Goal: Task Accomplishment & Management: Use online tool/utility

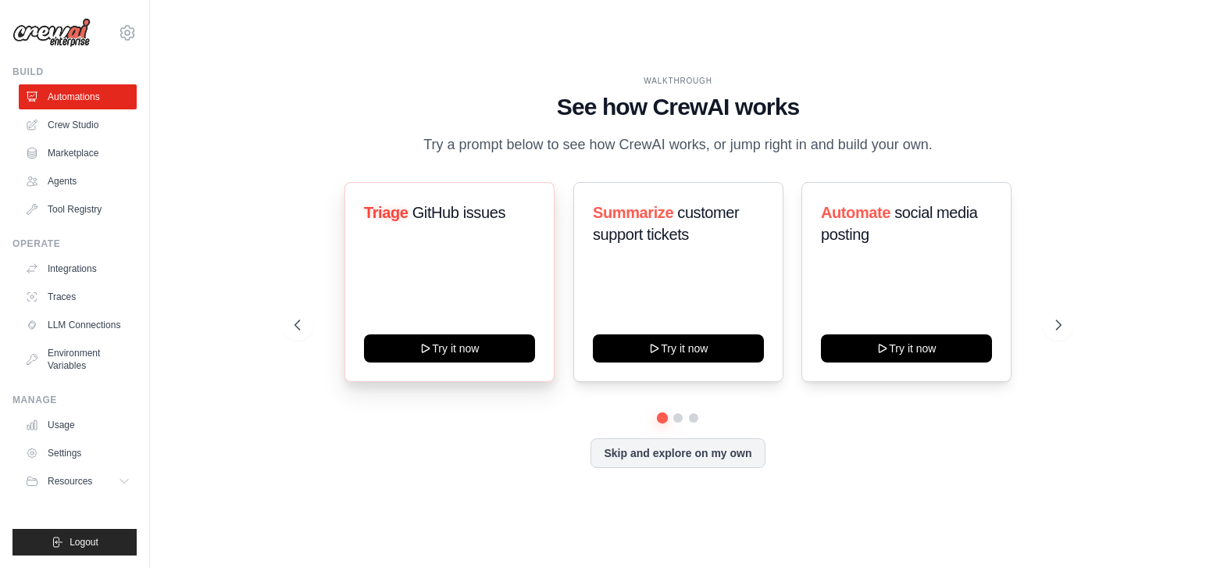
click at [417, 374] on div "Triage GitHub issues Try it now" at bounding box center [449, 282] width 210 height 200
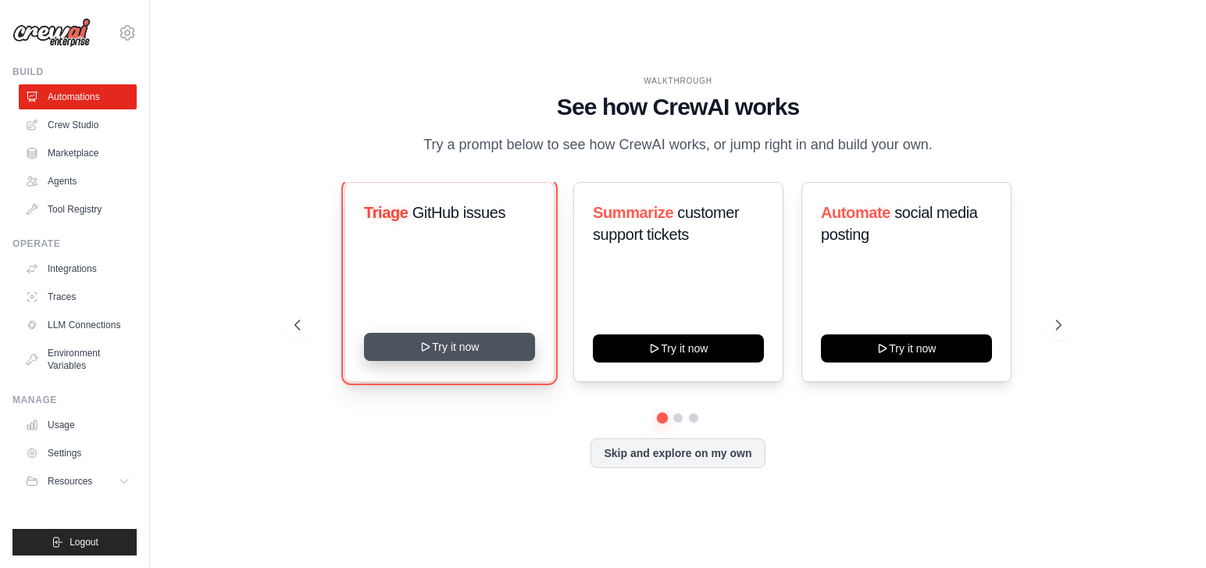
click at [414, 361] on button "Try it now" at bounding box center [449, 347] width 171 height 28
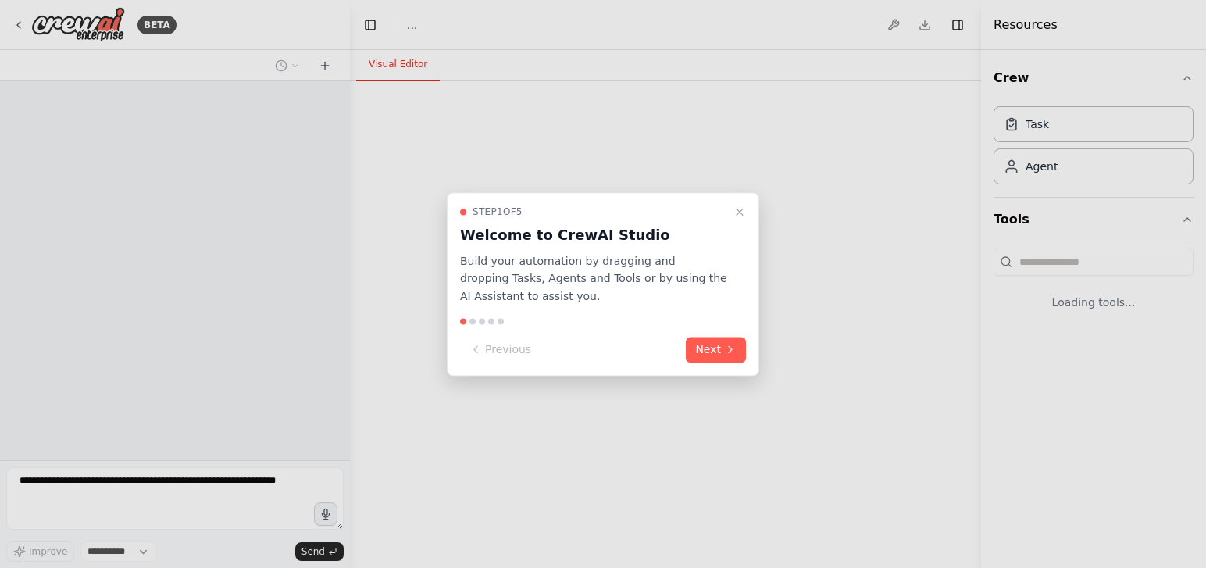
select select "****"
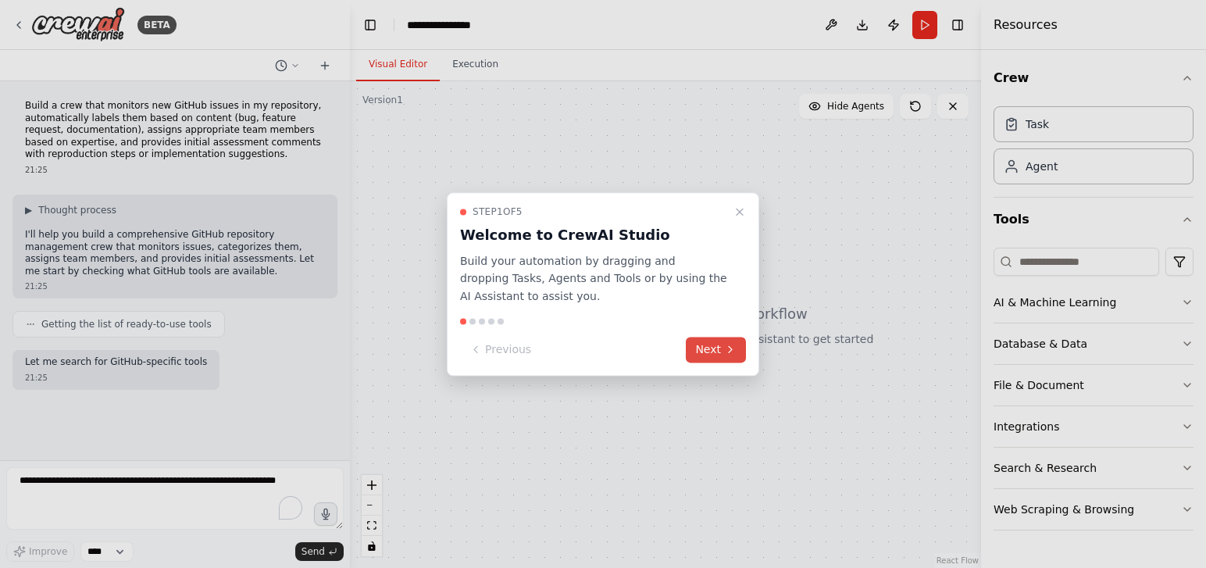
scroll to position [34, 0]
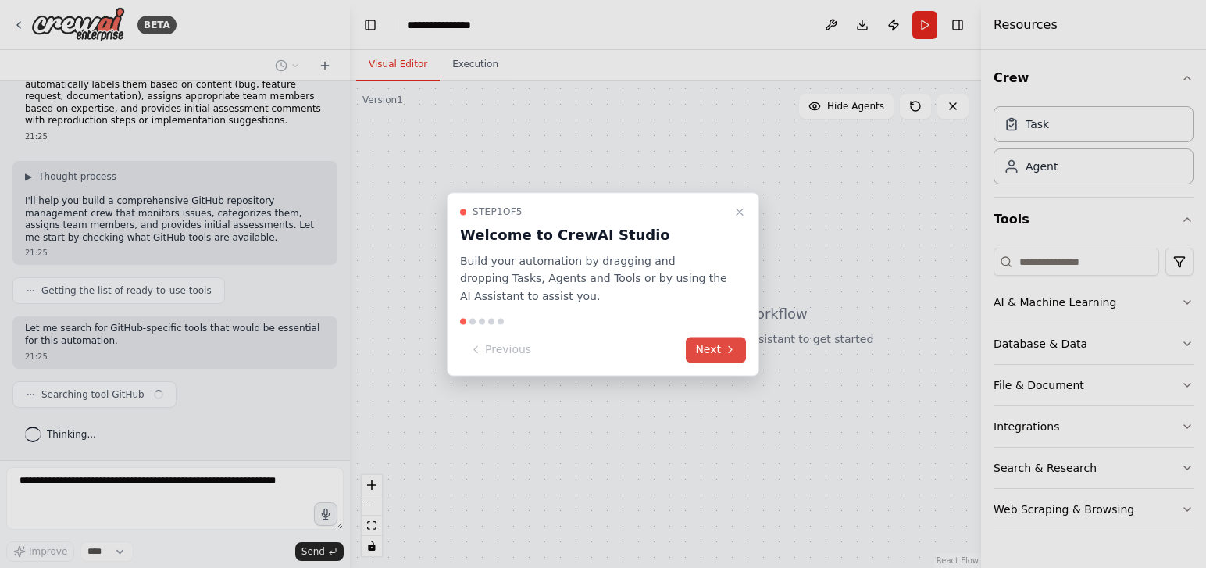
click at [714, 353] on button "Next" at bounding box center [716, 350] width 60 height 26
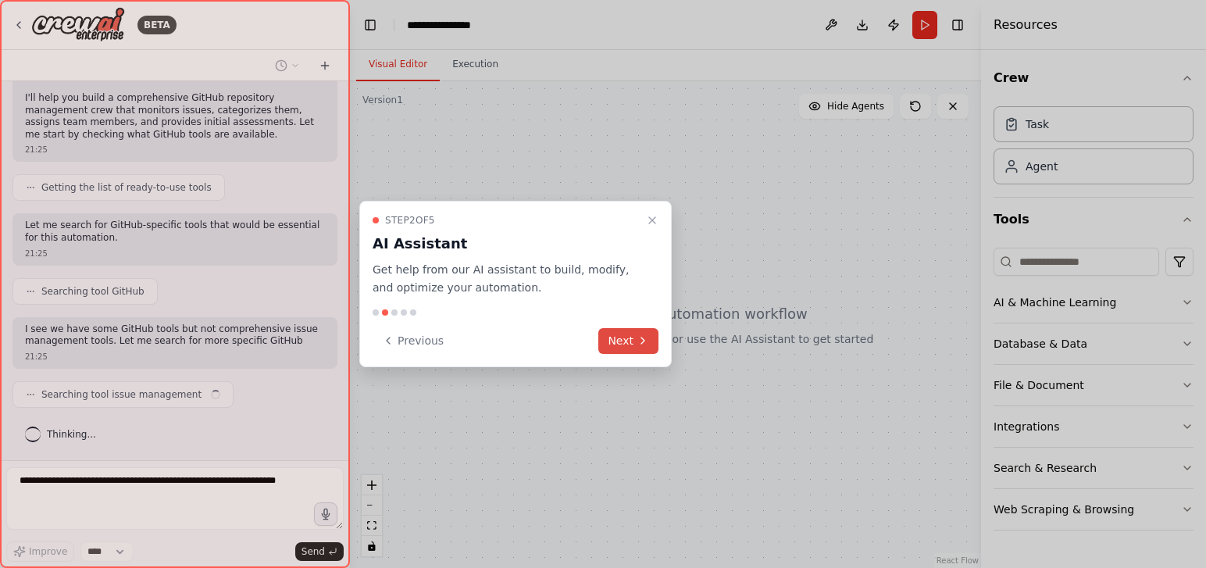
scroll to position [148, 0]
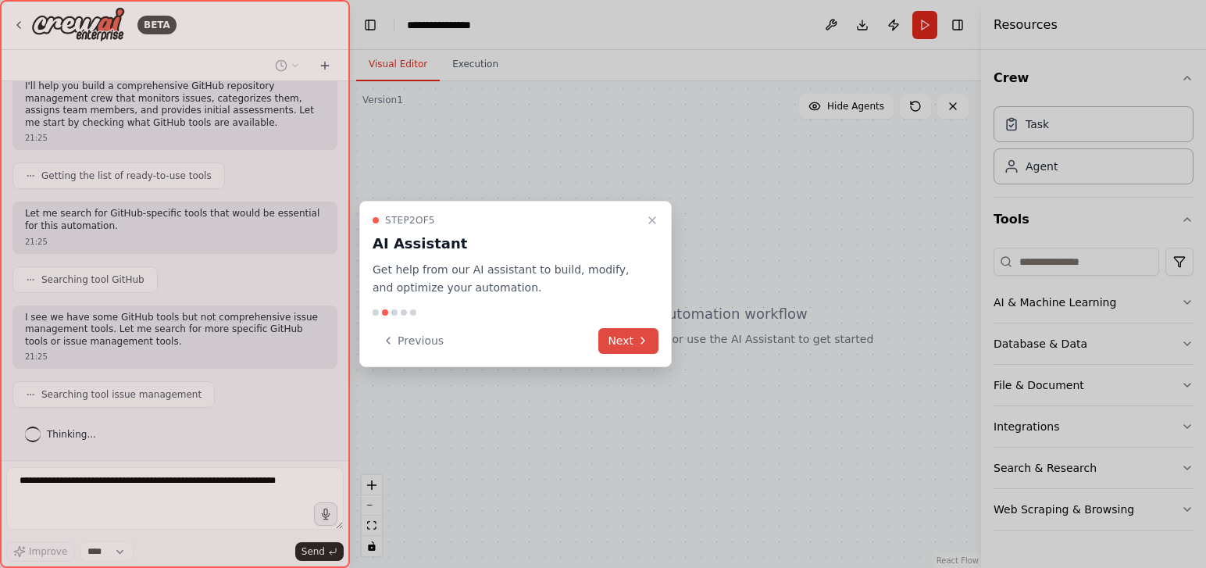
click at [622, 345] on button "Next" at bounding box center [628, 341] width 60 height 26
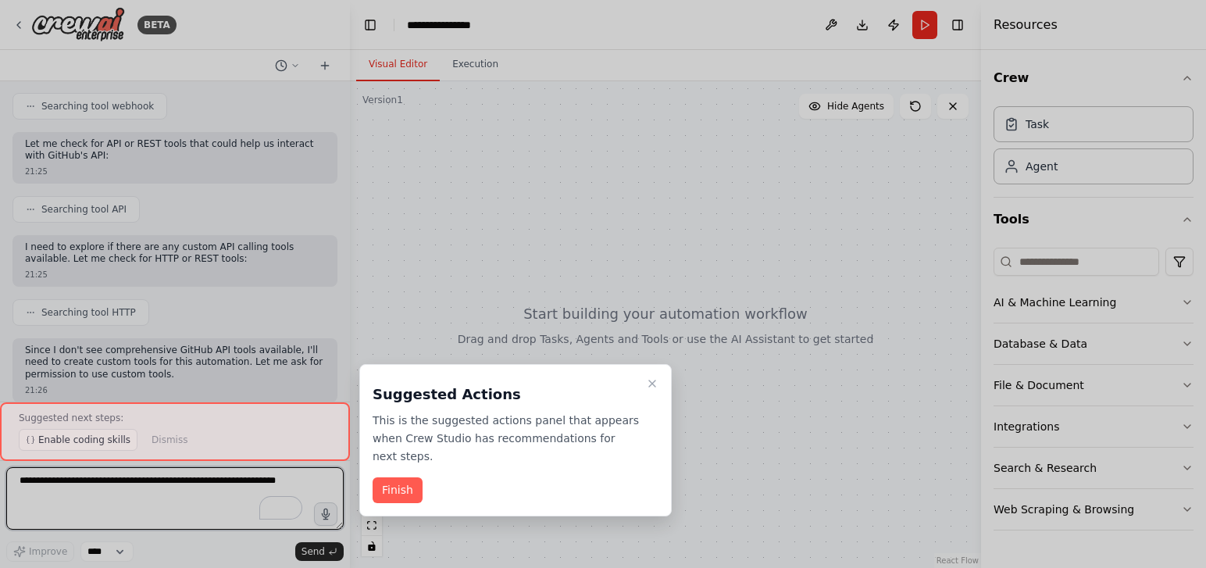
scroll to position [553, 0]
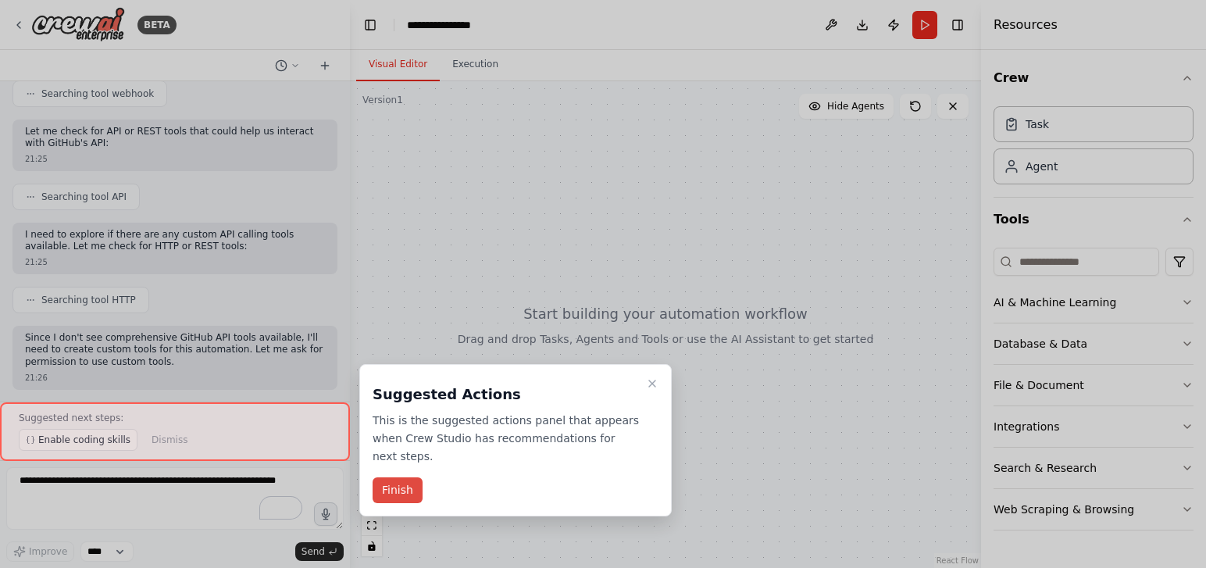
click at [398, 477] on button "Finish" at bounding box center [398, 490] width 50 height 26
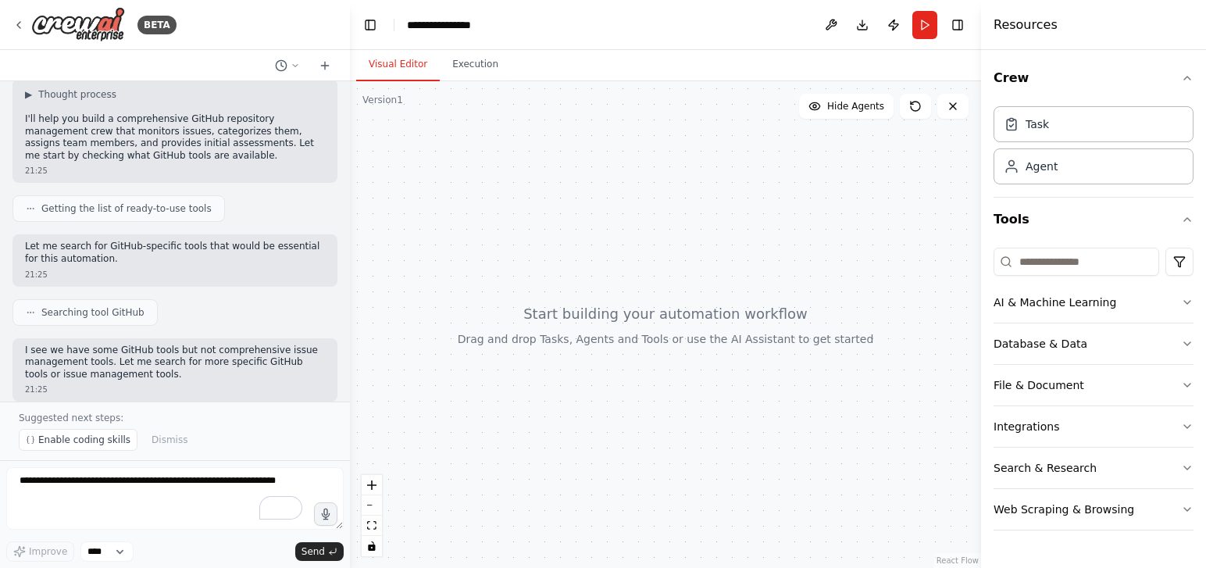
scroll to position [0, 0]
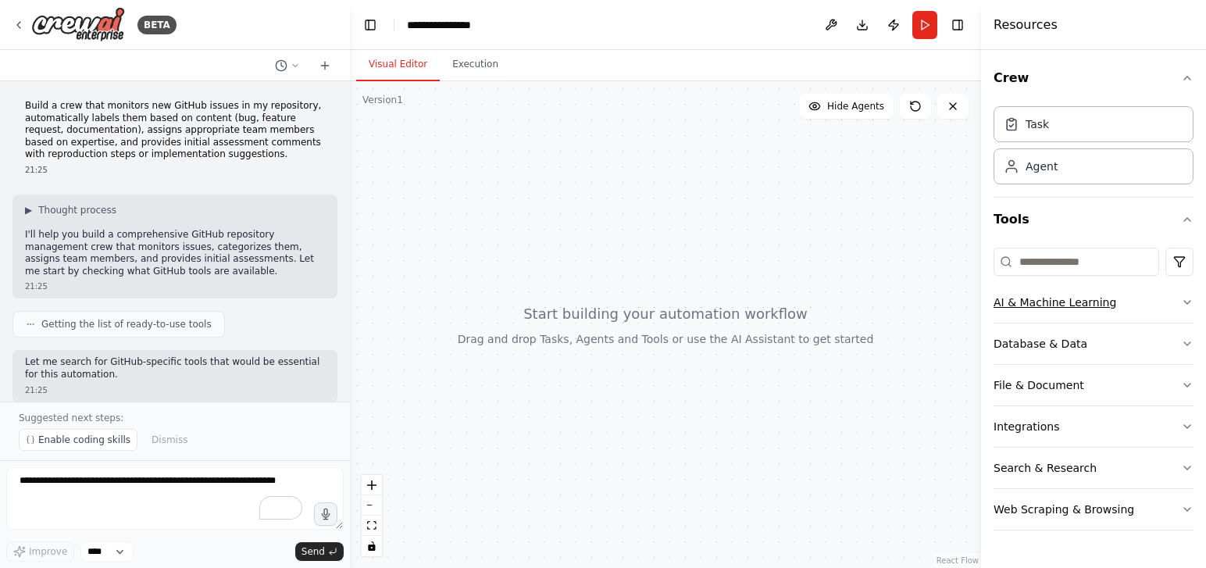
click at [1024, 309] on div "AI & Machine Learning" at bounding box center [1054, 302] width 123 height 16
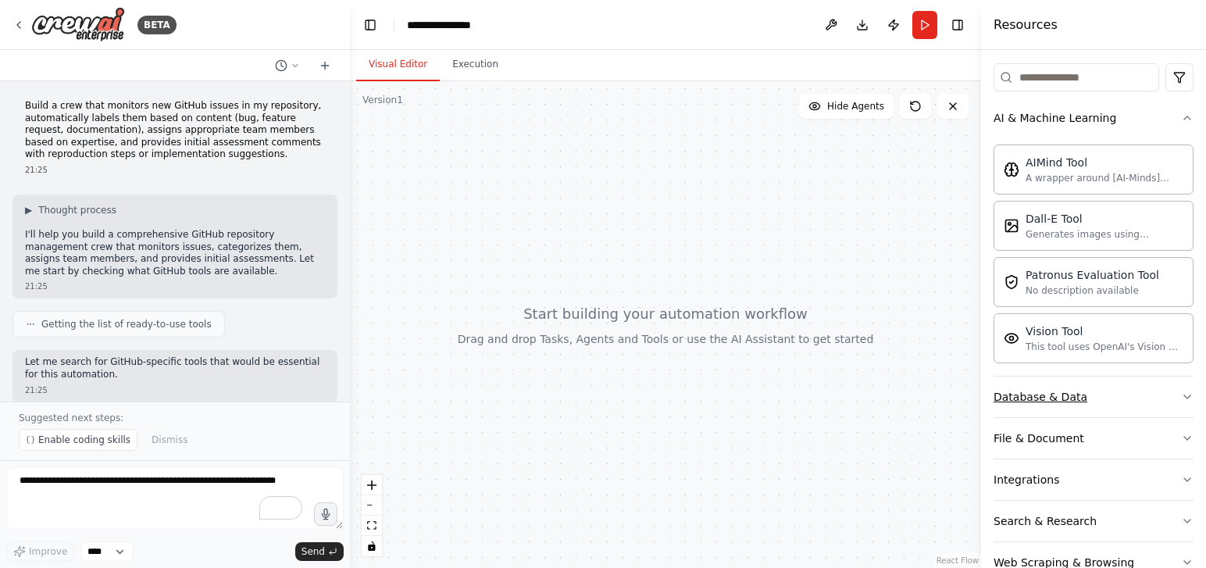
scroll to position [225, 0]
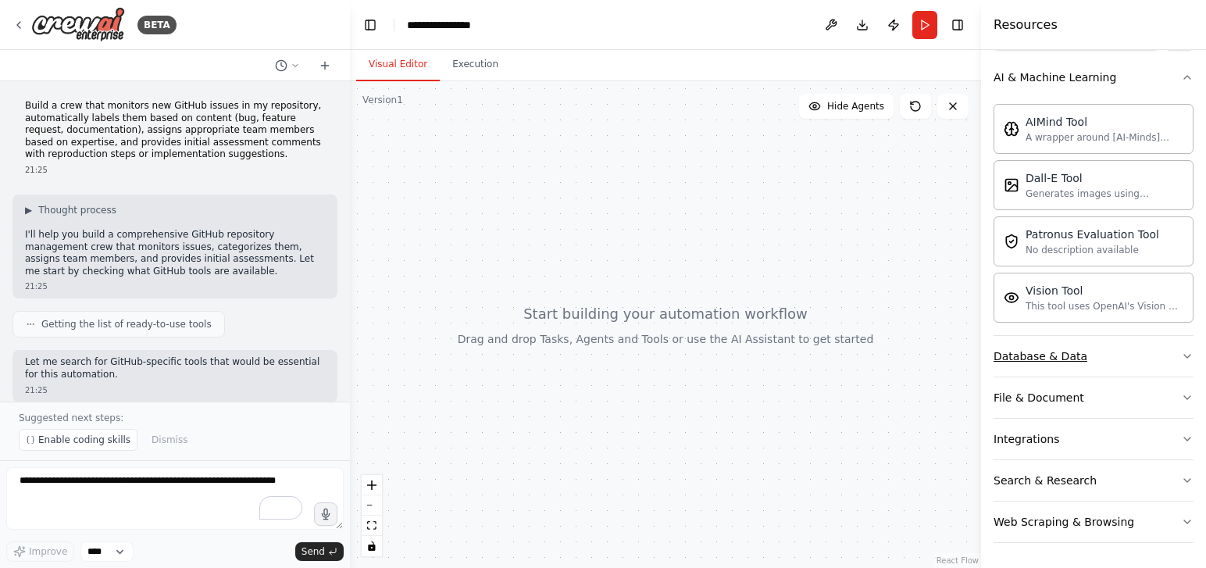
click at [1062, 360] on div "Database & Data" at bounding box center [1040, 356] width 94 height 16
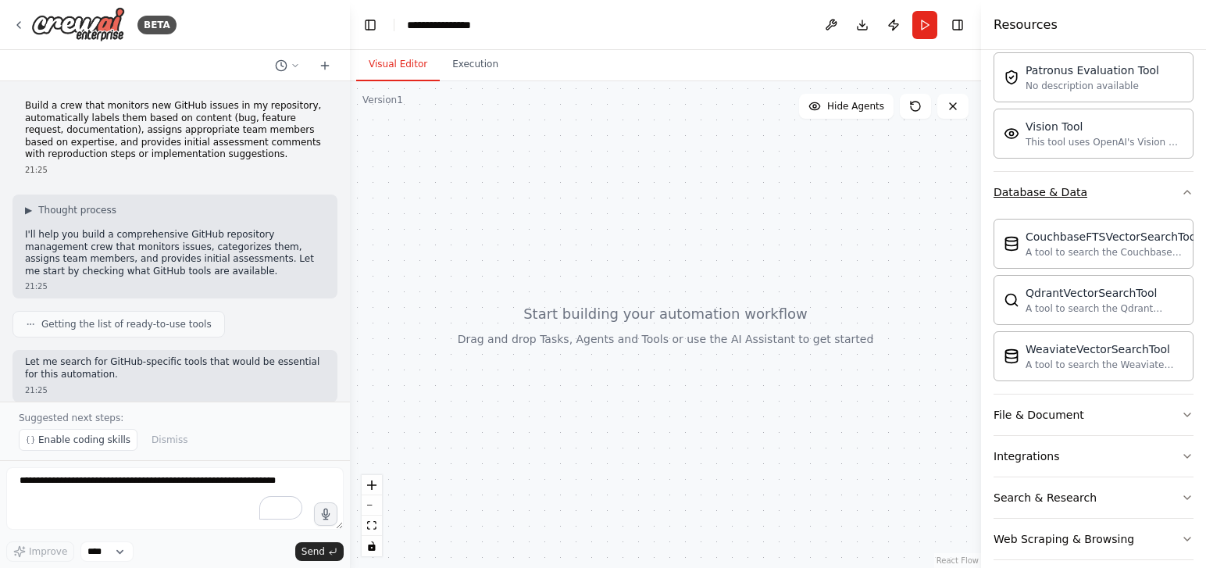
scroll to position [406, 0]
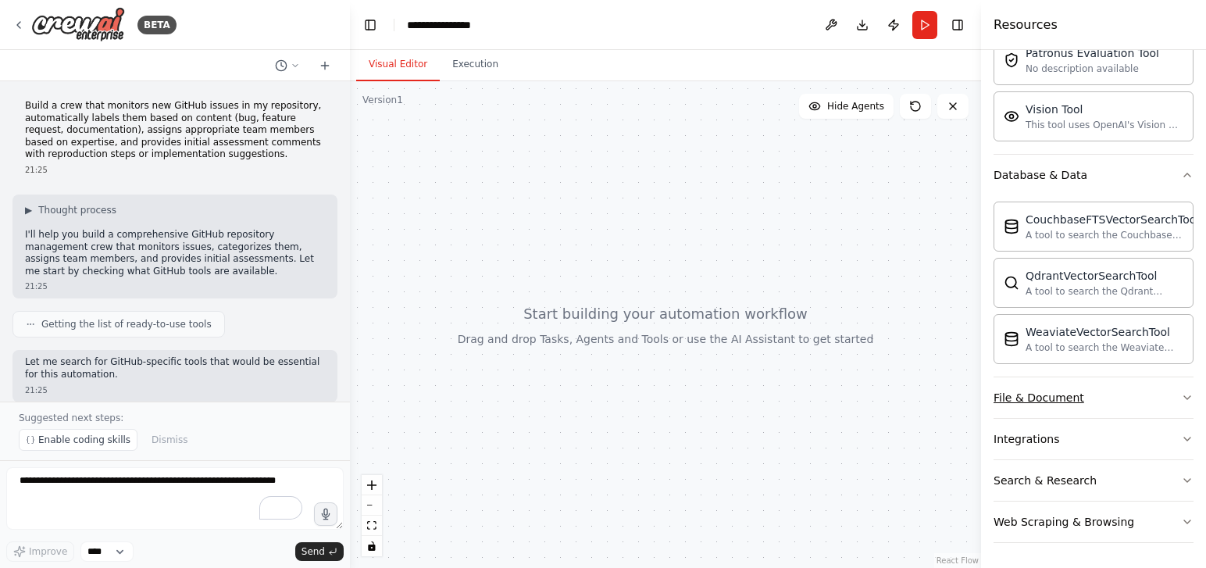
click at [1020, 396] on div "File & Document" at bounding box center [1038, 398] width 91 height 16
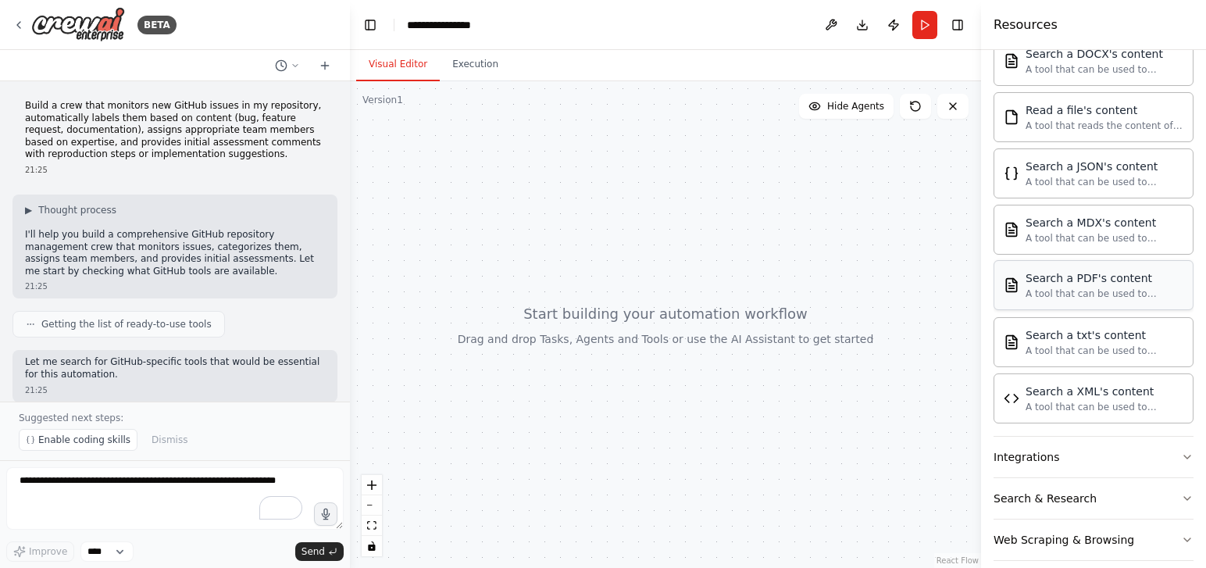
scroll to position [868, 0]
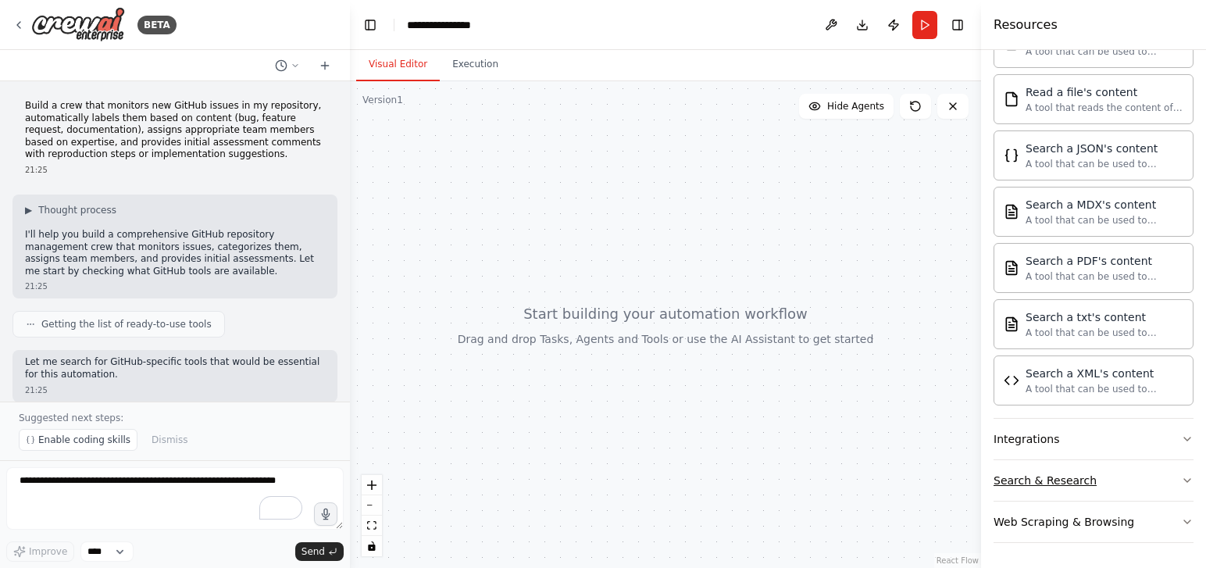
click at [1032, 490] on button "Search & Research" at bounding box center [1093, 480] width 200 height 41
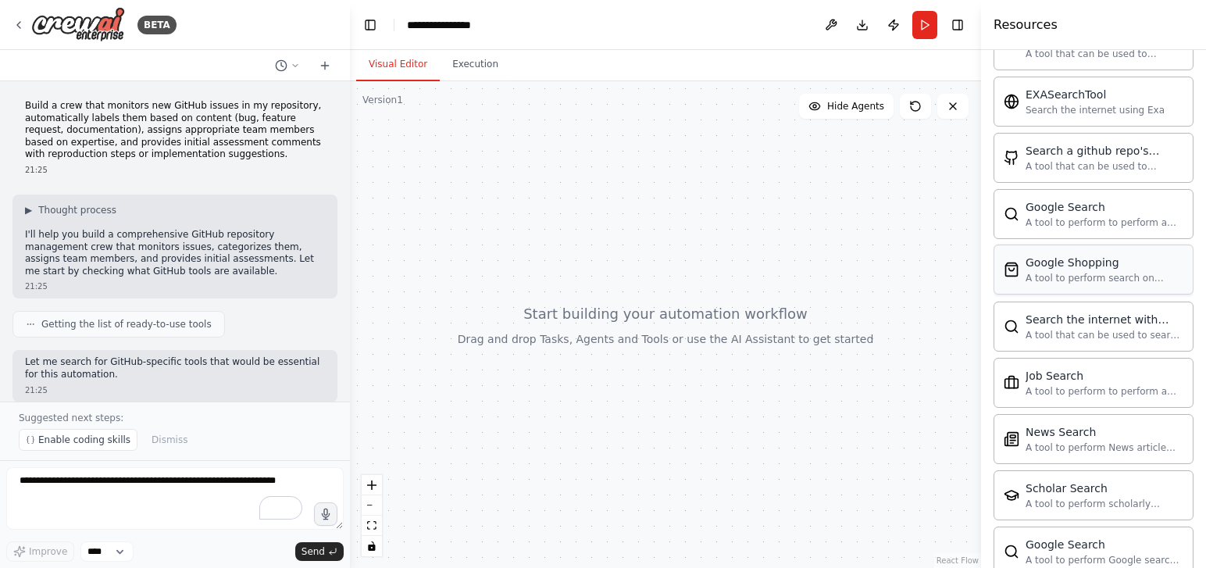
scroll to position [1415, 0]
click at [1054, 163] on div "A tool that can be used to semantic search a query from a github repo's content…" at bounding box center [1104, 161] width 158 height 12
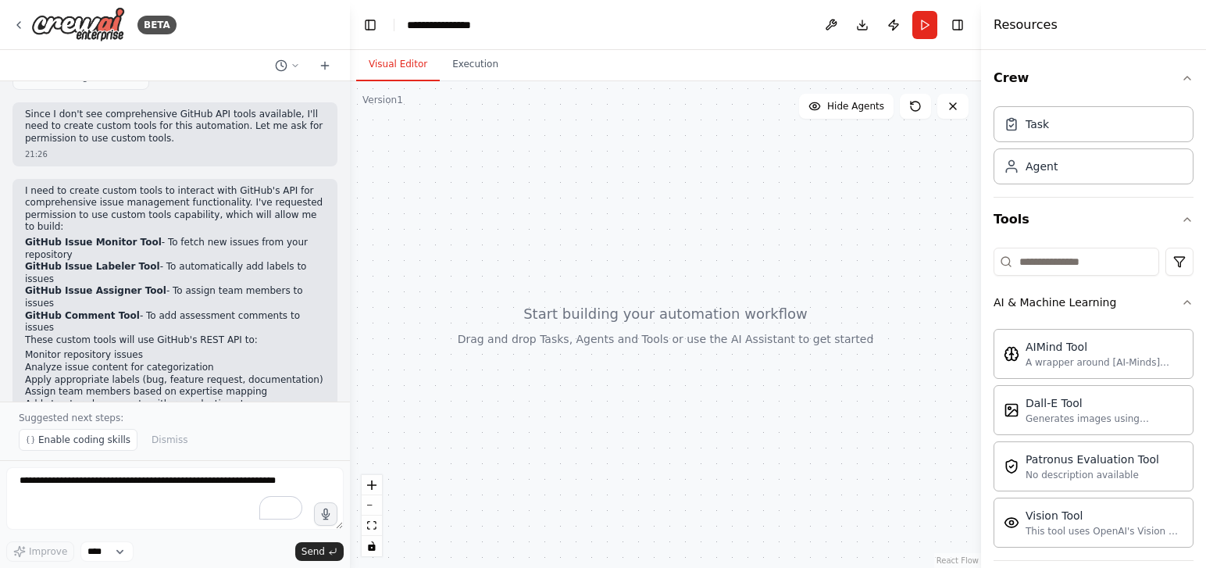
scroll to position [852, 0]
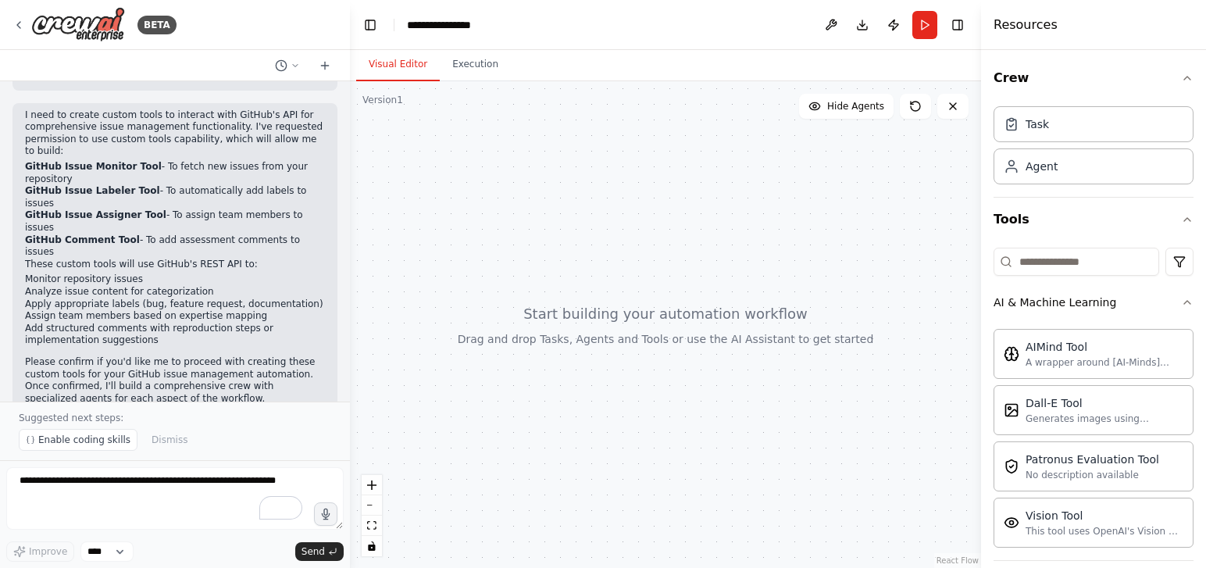
click at [153, 362] on p "Please confirm if you'd like me to proceed with creating these custom tools for…" at bounding box center [175, 380] width 300 height 48
click at [211, 356] on p "Please confirm if you'd like me to proceed with creating these custom tools for…" at bounding box center [175, 380] width 300 height 48
